Goal: Transaction & Acquisition: Purchase product/service

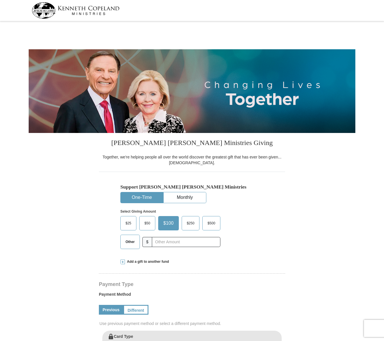
select select "WA"
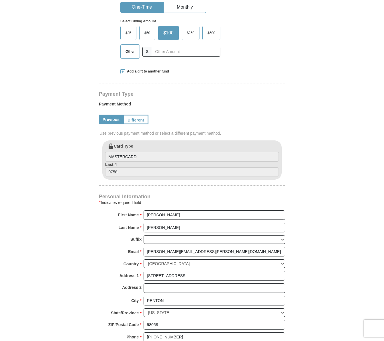
scroll to position [201, 0]
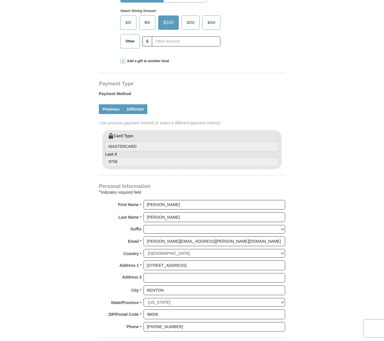
click at [136, 110] on link "Different" at bounding box center [135, 109] width 24 height 10
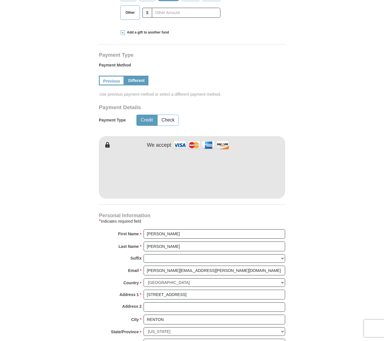
scroll to position [344, 0]
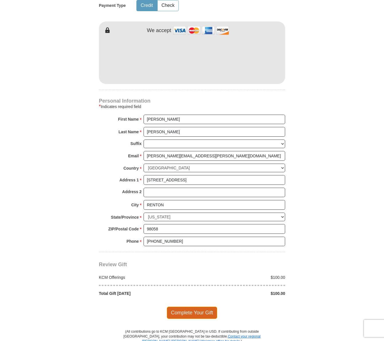
click at [202, 313] on span "Complete Your Gift" at bounding box center [192, 313] width 51 height 12
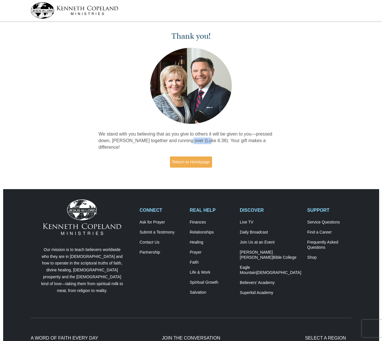
drag, startPoint x: 183, startPoint y: 141, endPoint x: 203, endPoint y: 141, distance: 20.1
click at [203, 141] on p "We stand with you believing that as you give to others it will be given to you—…" at bounding box center [191, 141] width 185 height 20
copy p "[DEMOGRAPHIC_DATA]:38"
